Goal: Information Seeking & Learning: Learn about a topic

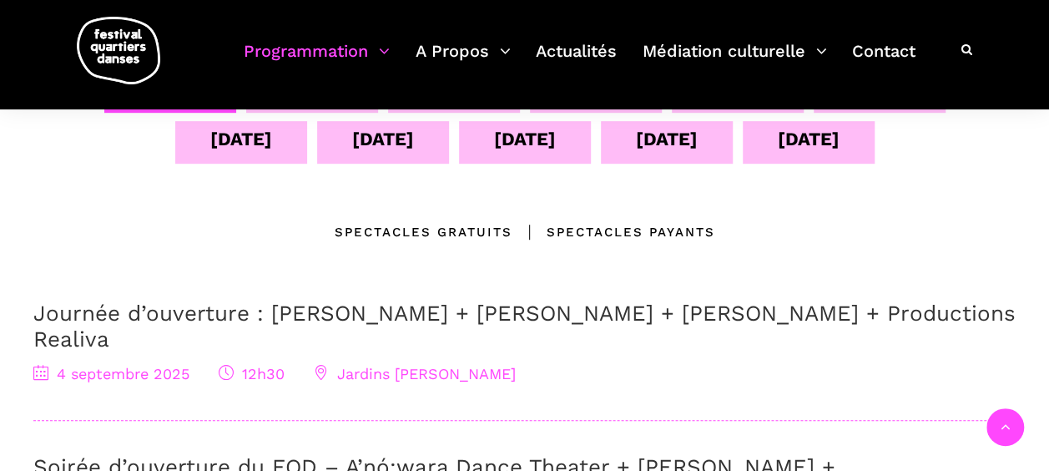
scroll to position [334, 0]
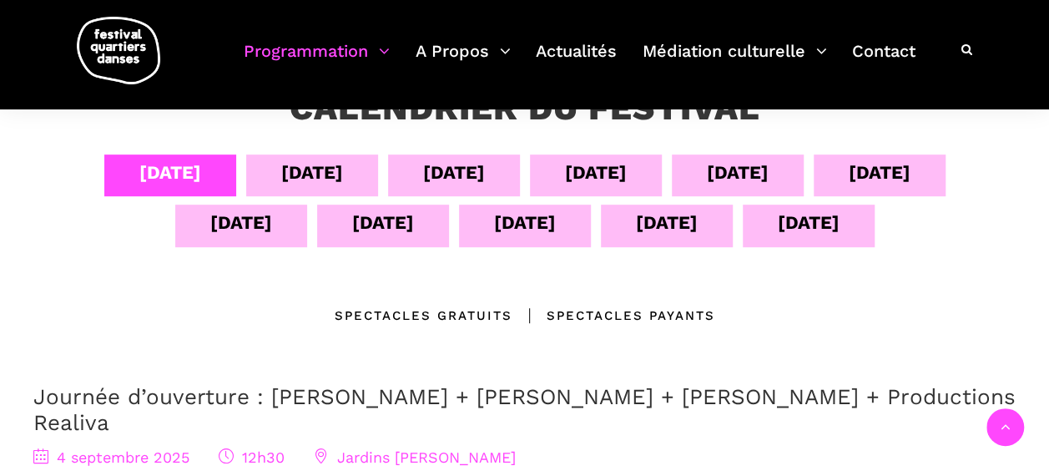
click at [311, 170] on div "05 sept" at bounding box center [312, 172] width 62 height 29
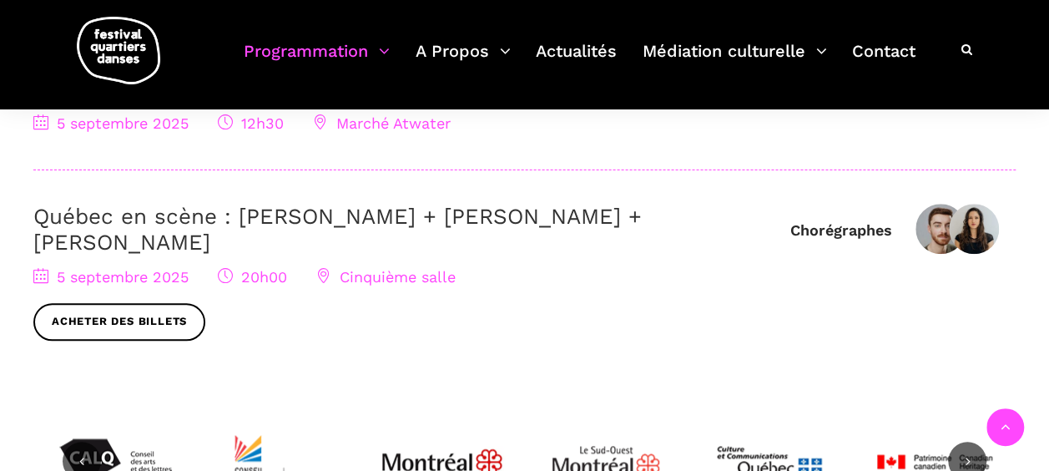
scroll to position [417, 0]
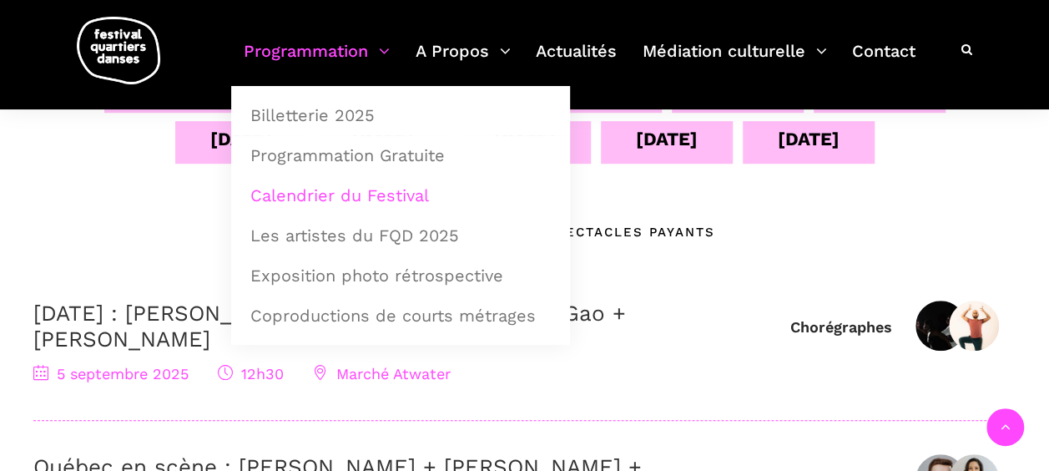
click at [650, 139] on div "13 sept" at bounding box center [667, 138] width 62 height 29
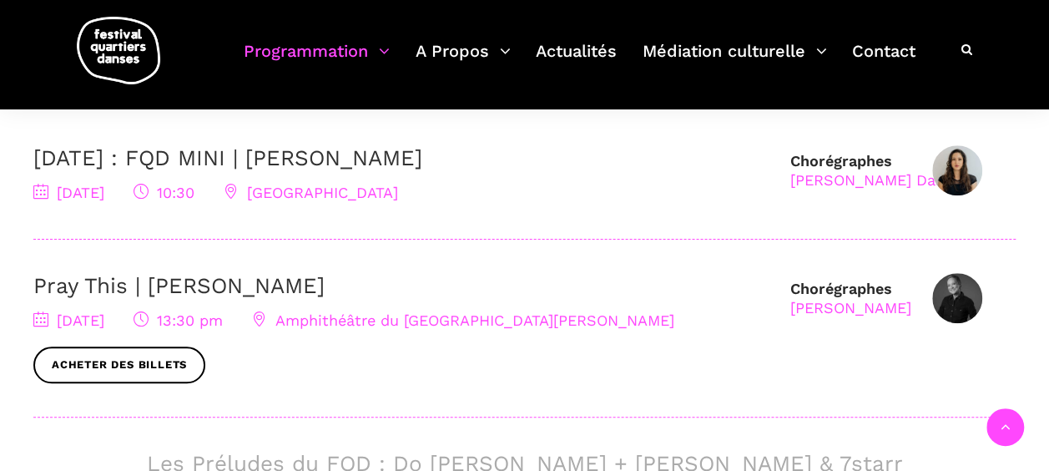
scroll to position [584, 0]
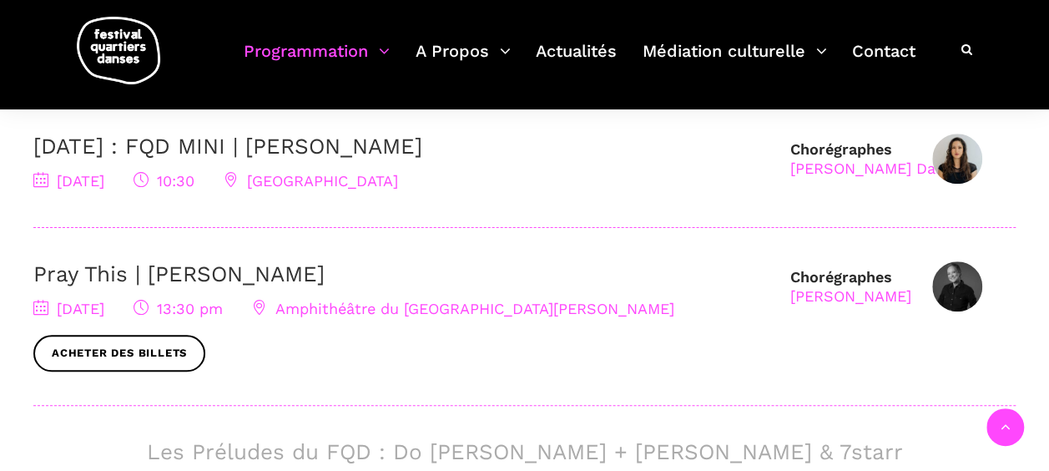
click at [269, 270] on link "Pray This | [PERSON_NAME]" at bounding box center [178, 273] width 291 height 25
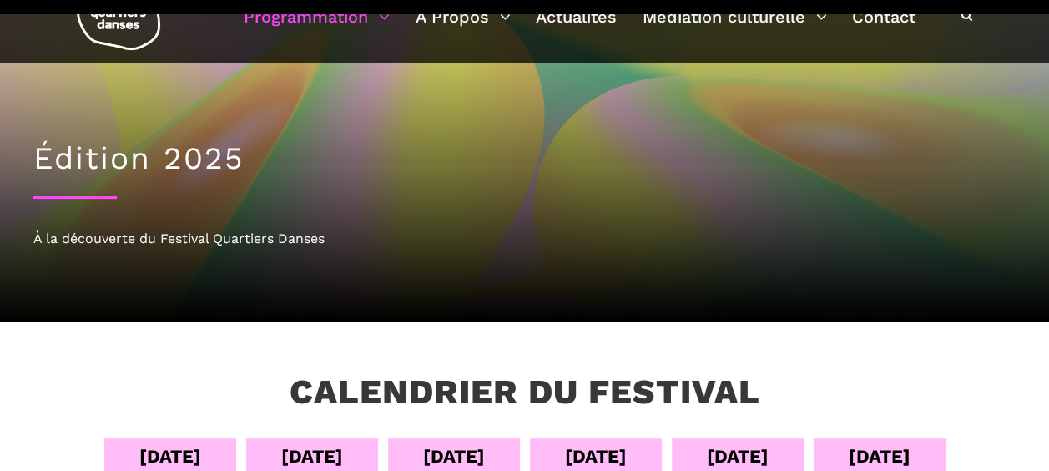
scroll to position [0, 0]
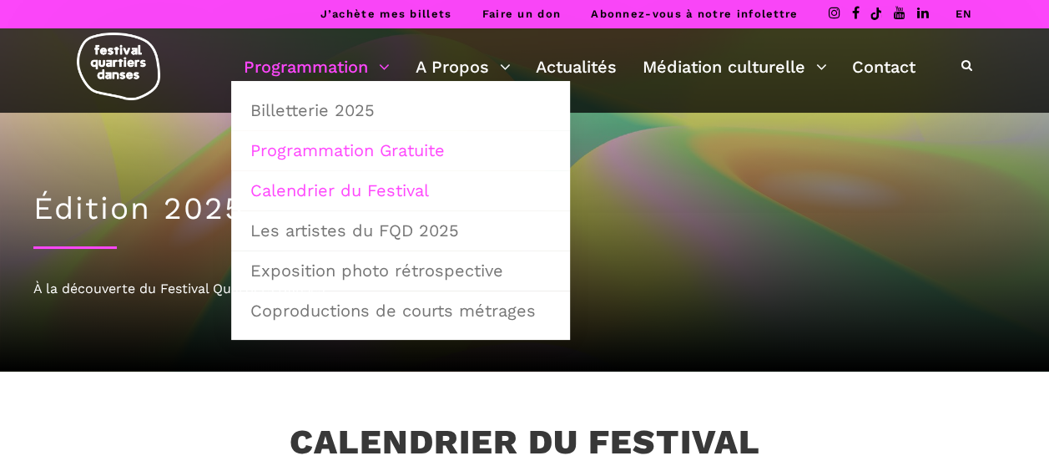
click at [371, 144] on link "Programmation Gratuite" at bounding box center [400, 150] width 321 height 38
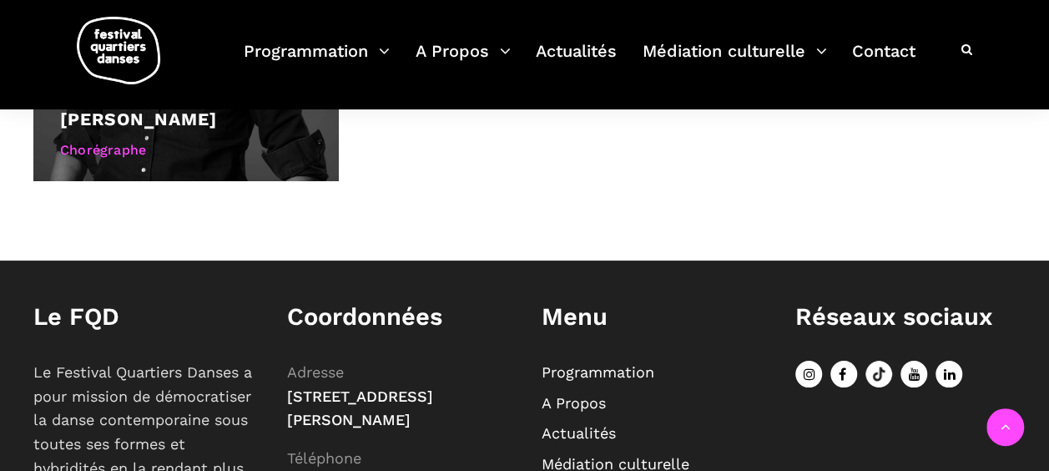
scroll to position [1484, 0]
